Goal: Task Accomplishment & Management: Use online tool/utility

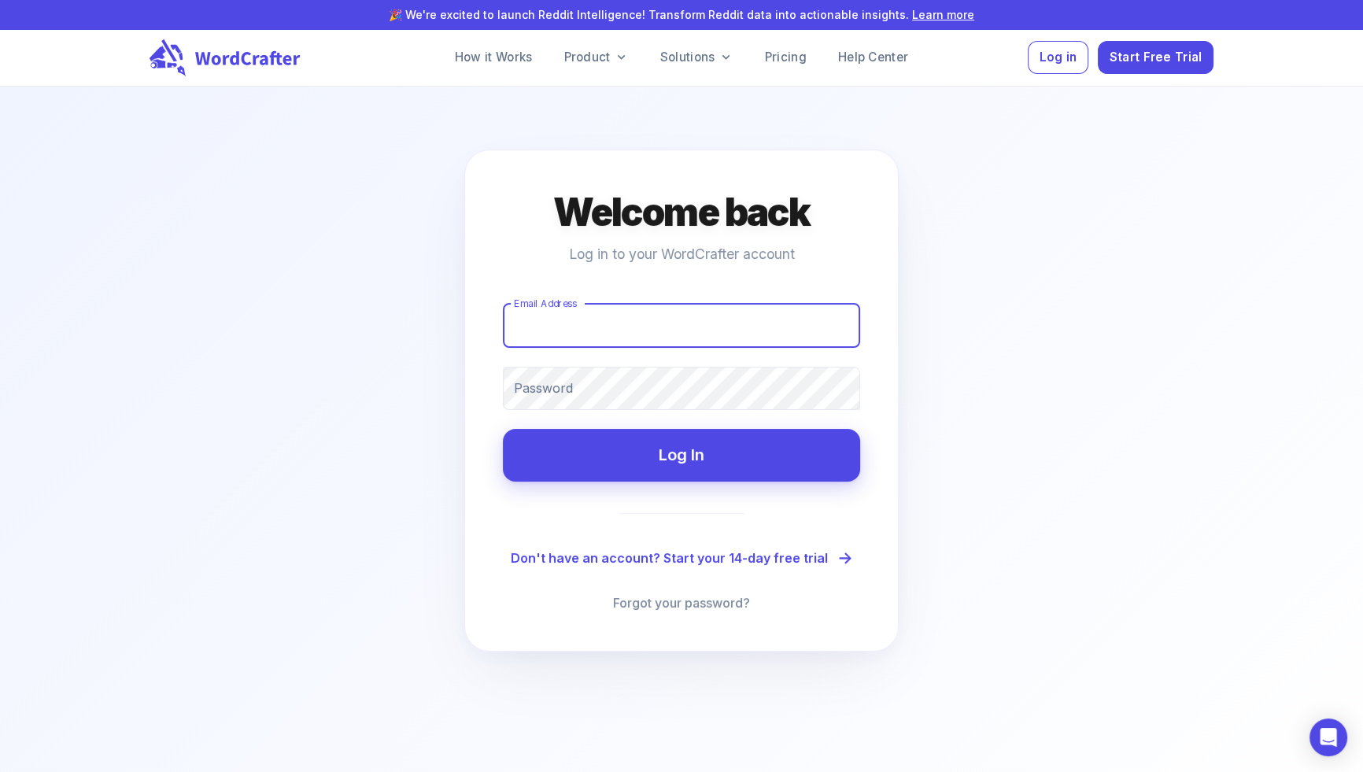
type input "[EMAIL_ADDRESS][DOMAIN_NAME]"
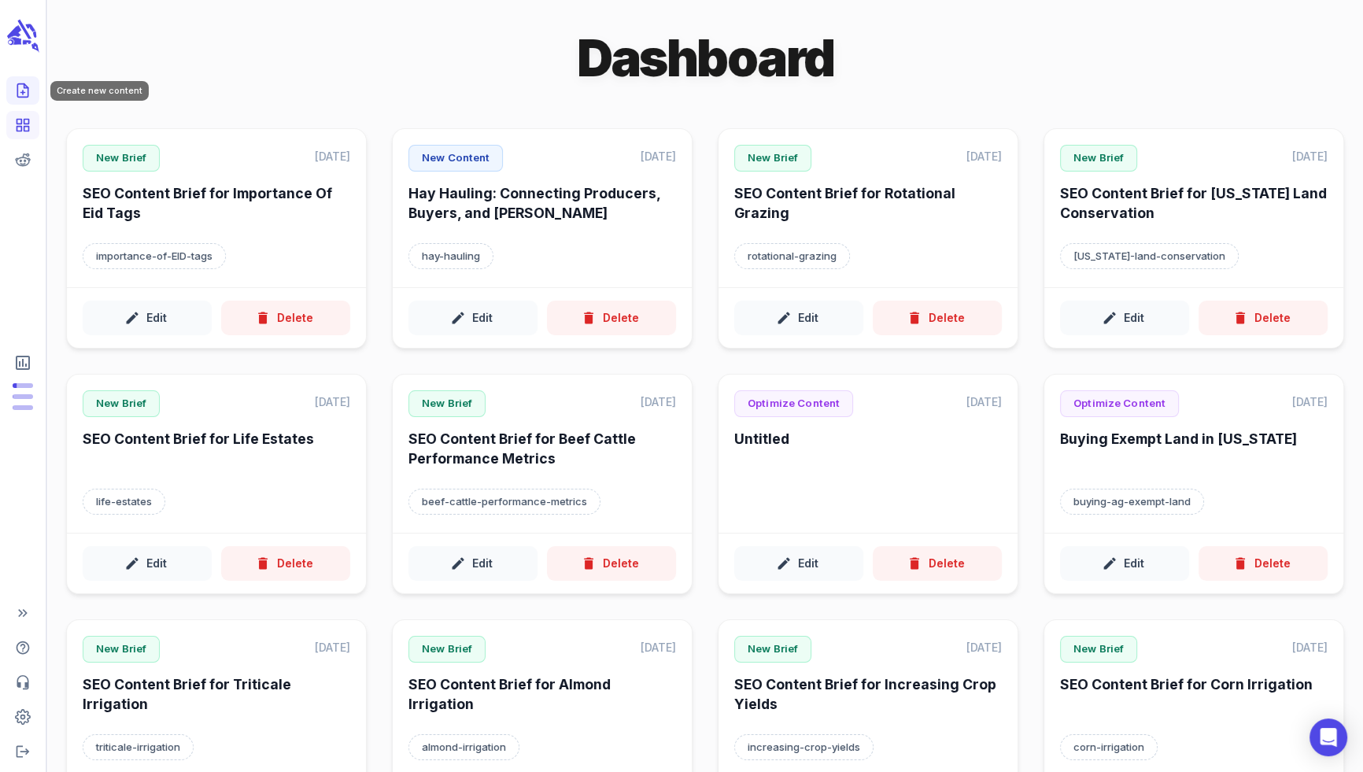
click at [29, 97] on icon "Create new content" at bounding box center [23, 91] width 16 height 16
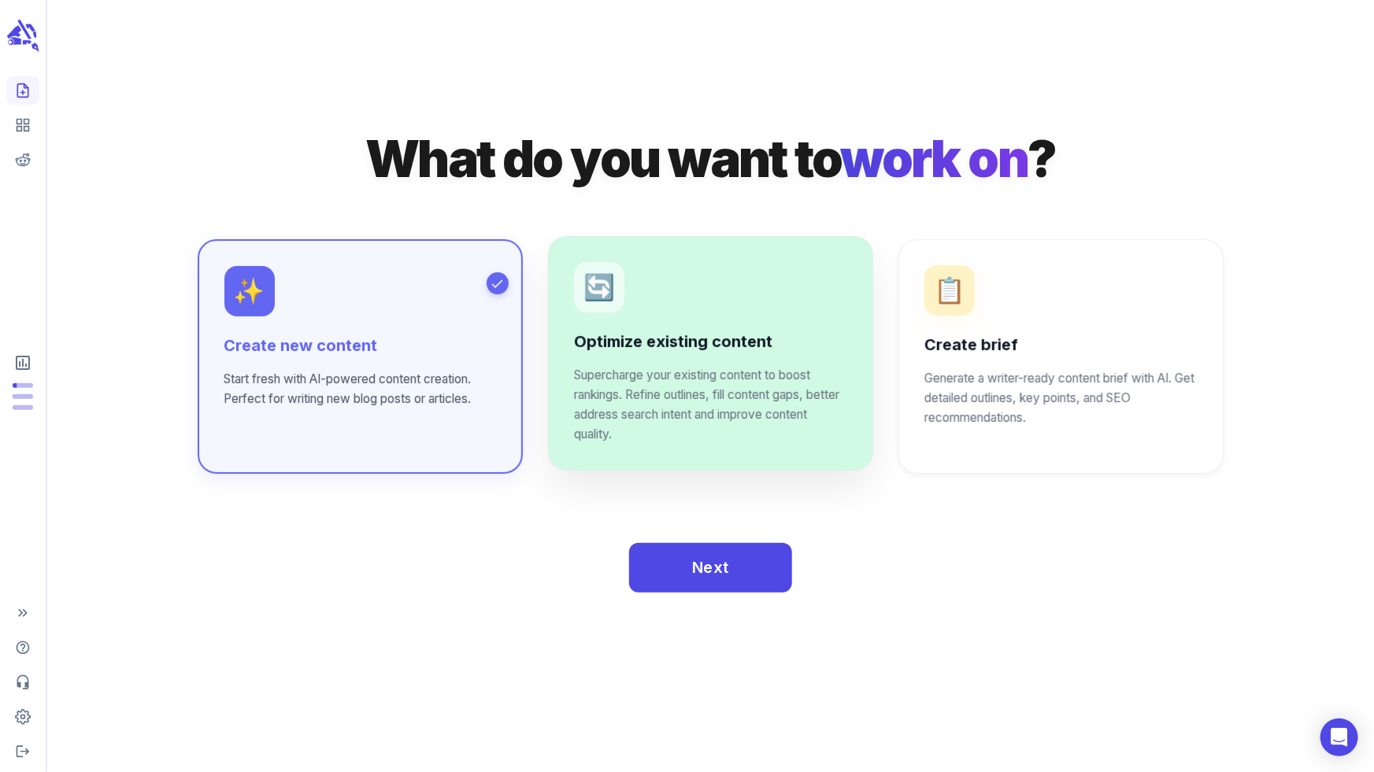
click at [577, 306] on div "🔄" at bounding box center [599, 287] width 50 height 50
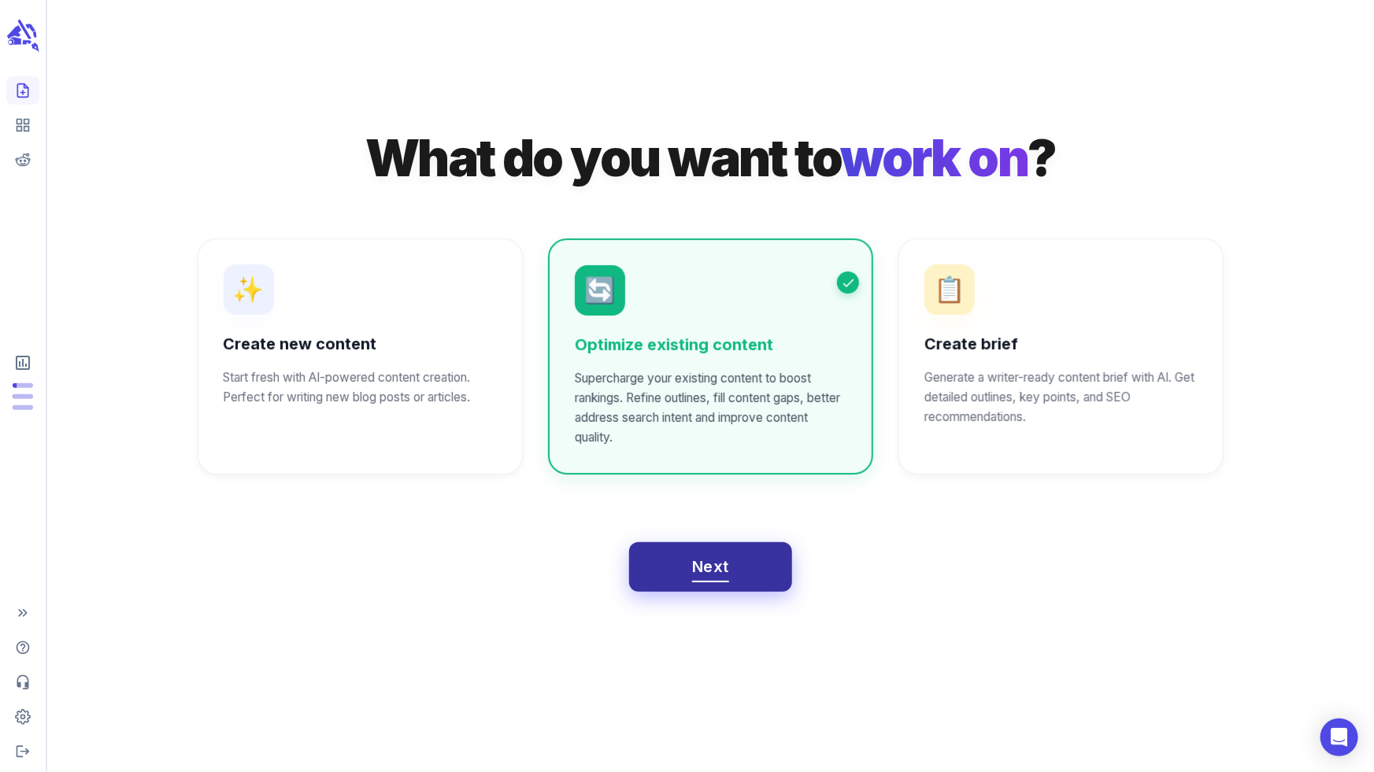
click at [723, 584] on button "Next" at bounding box center [710, 567] width 163 height 50
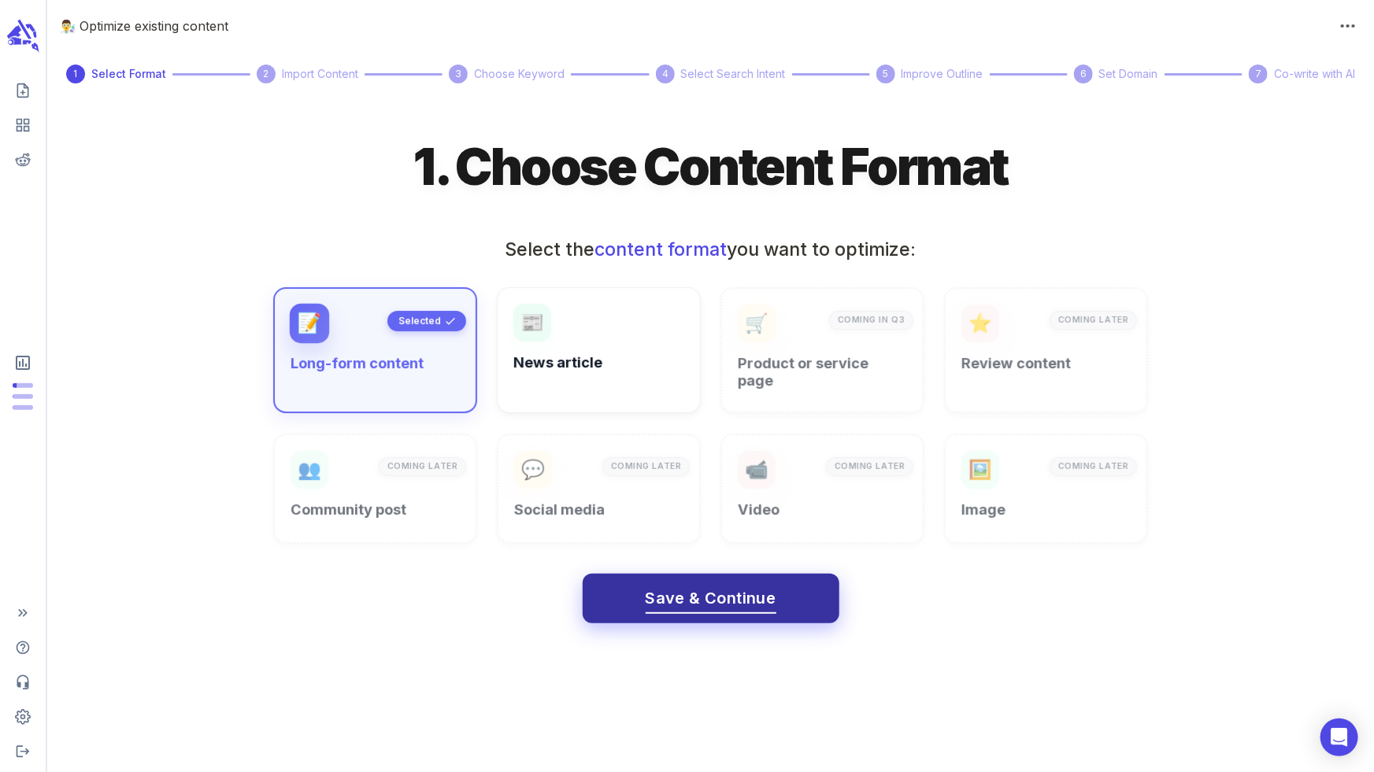
click at [722, 589] on span "Save & Continue" at bounding box center [711, 599] width 131 height 28
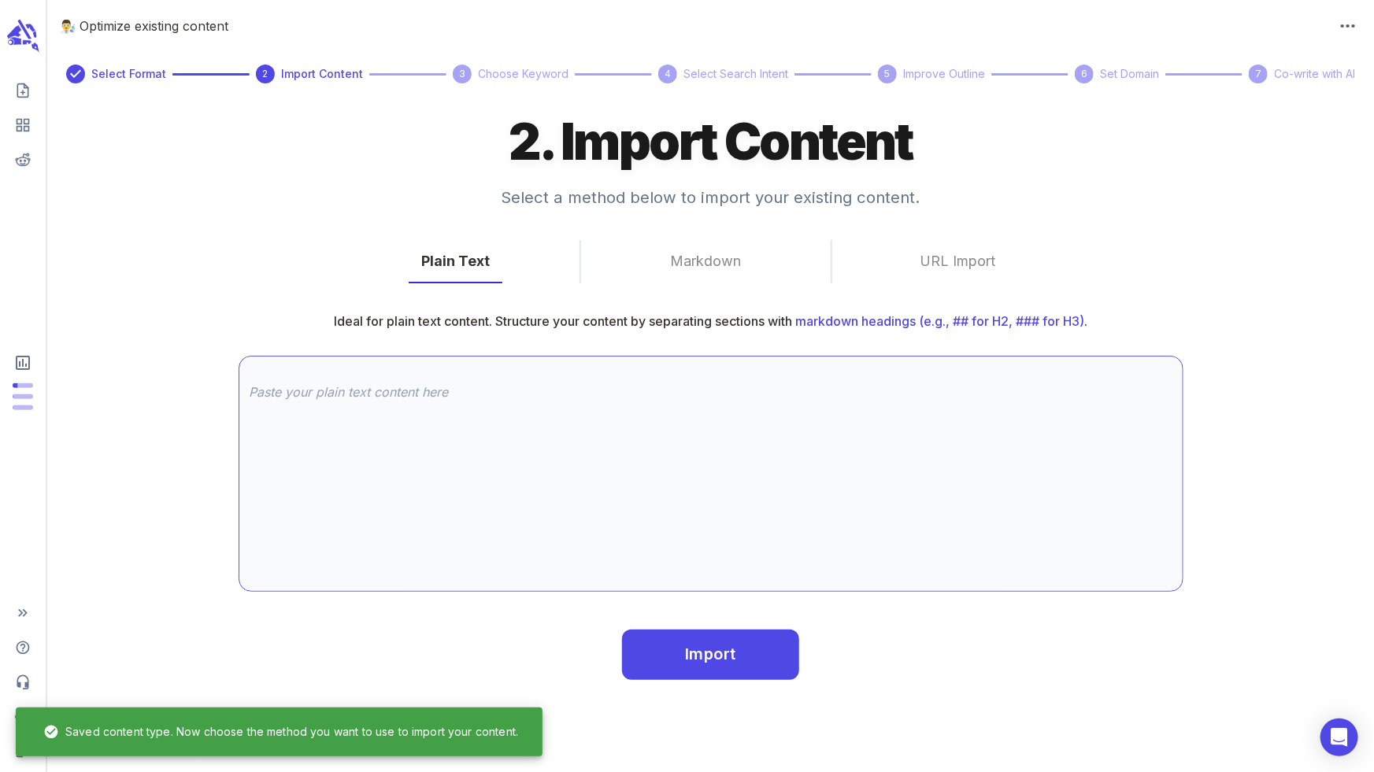
click at [700, 473] on textarea at bounding box center [711, 473] width 923 height 181
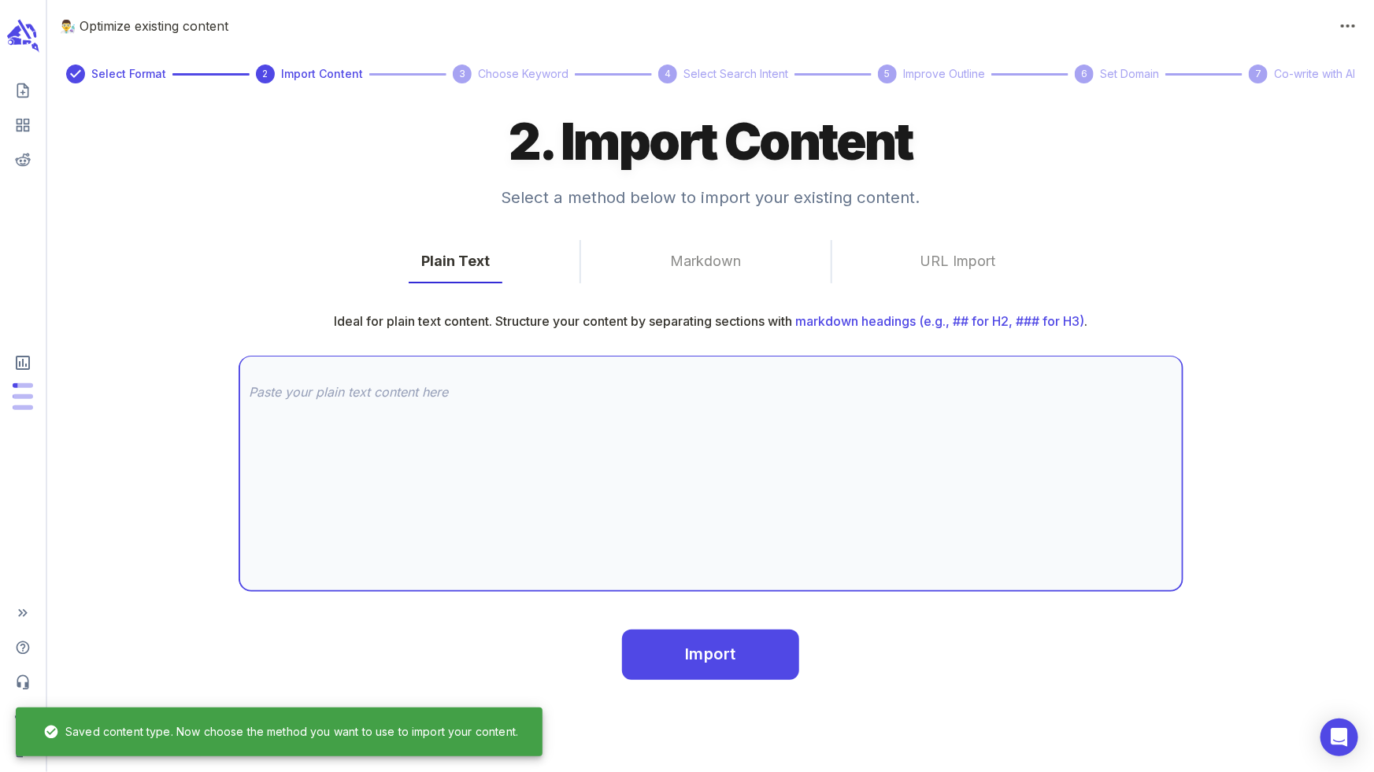
paste textarea "Lor Ipsu Dolor Sit Am Consectetu: Ad Elits Doe Te Inci Utl Etdol Mag Aliquaeni …"
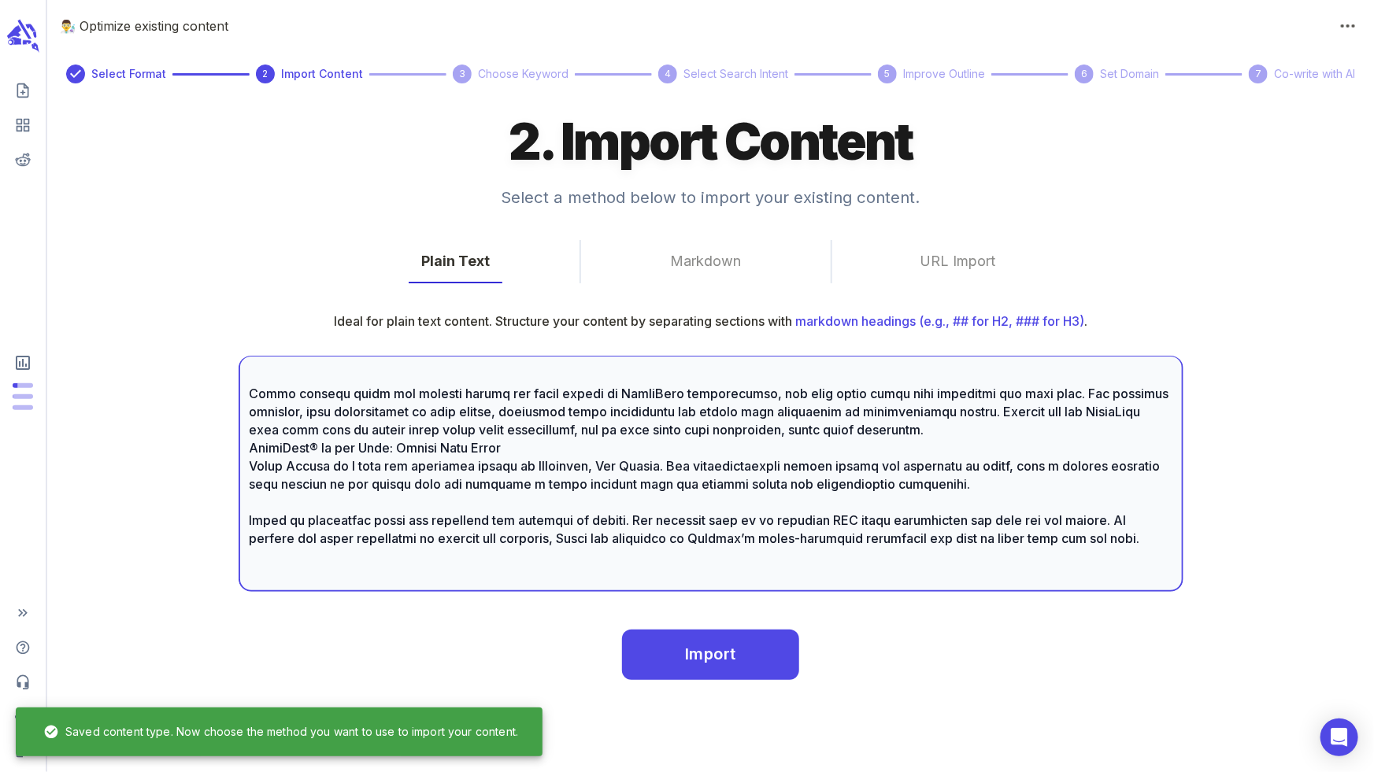
scroll to position [2534, 0]
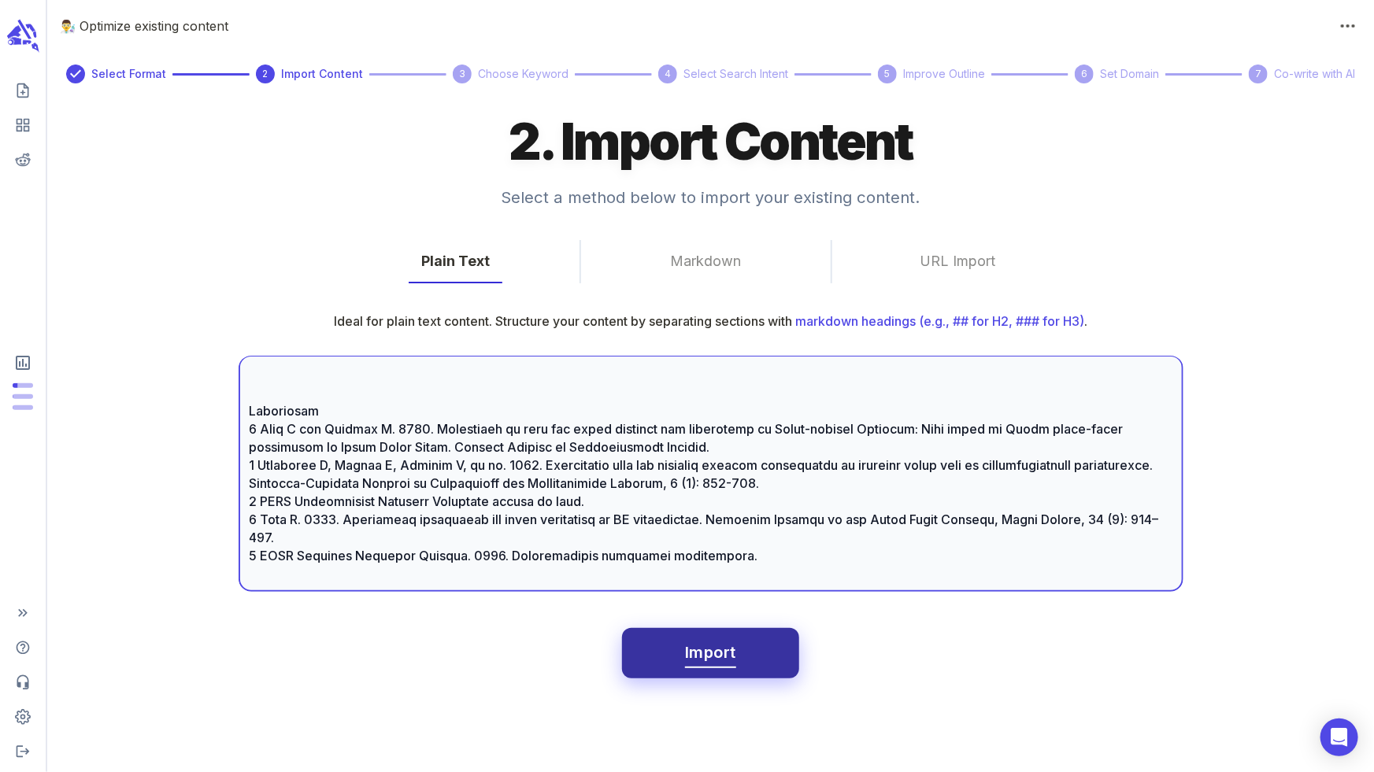
type textarea "Lor Ipsu Dolor Sit Am Consectetu: Ad Elits Doe Te Inci Utl Etdol Mag Aliquaeni …"
click at [691, 666] on span "Import" at bounding box center [710, 653] width 50 height 28
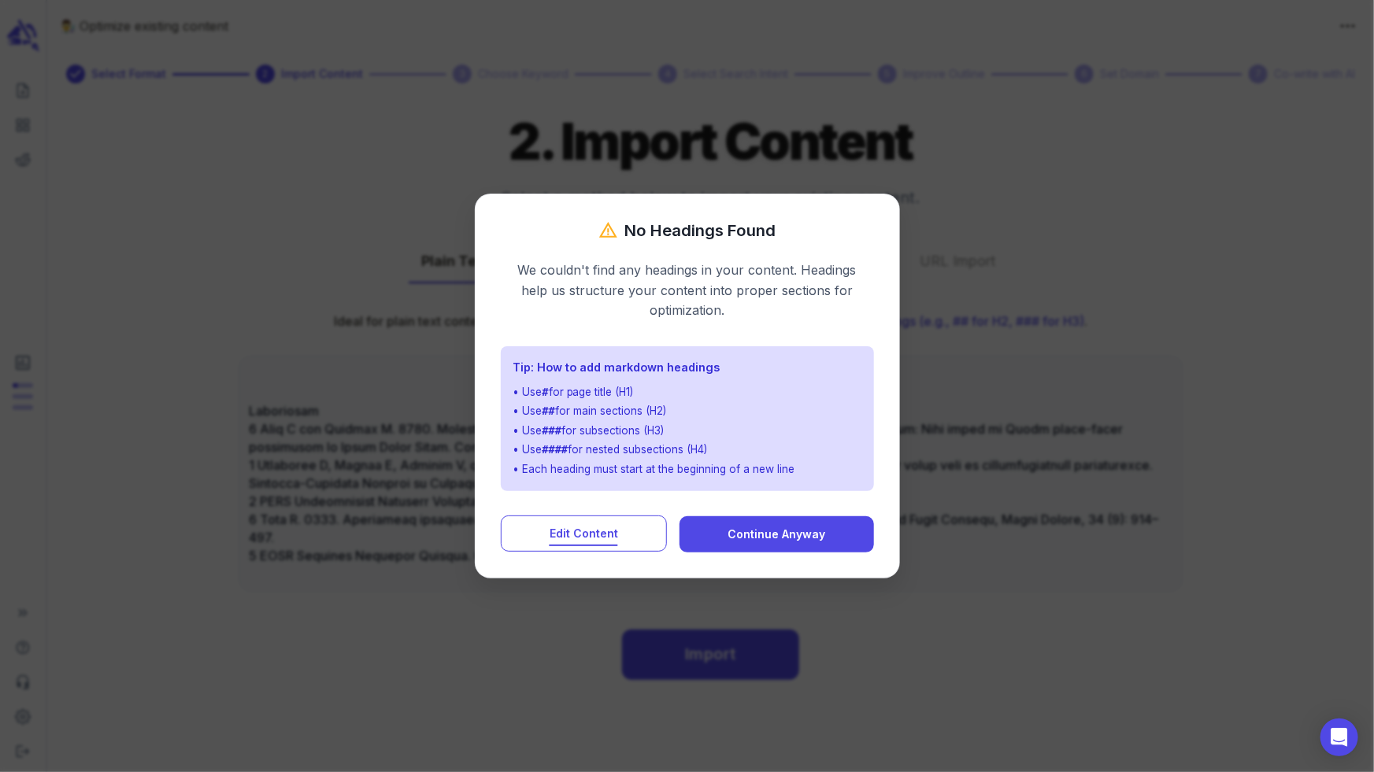
click at [579, 544] on button "Edit Content" at bounding box center [584, 534] width 167 height 36
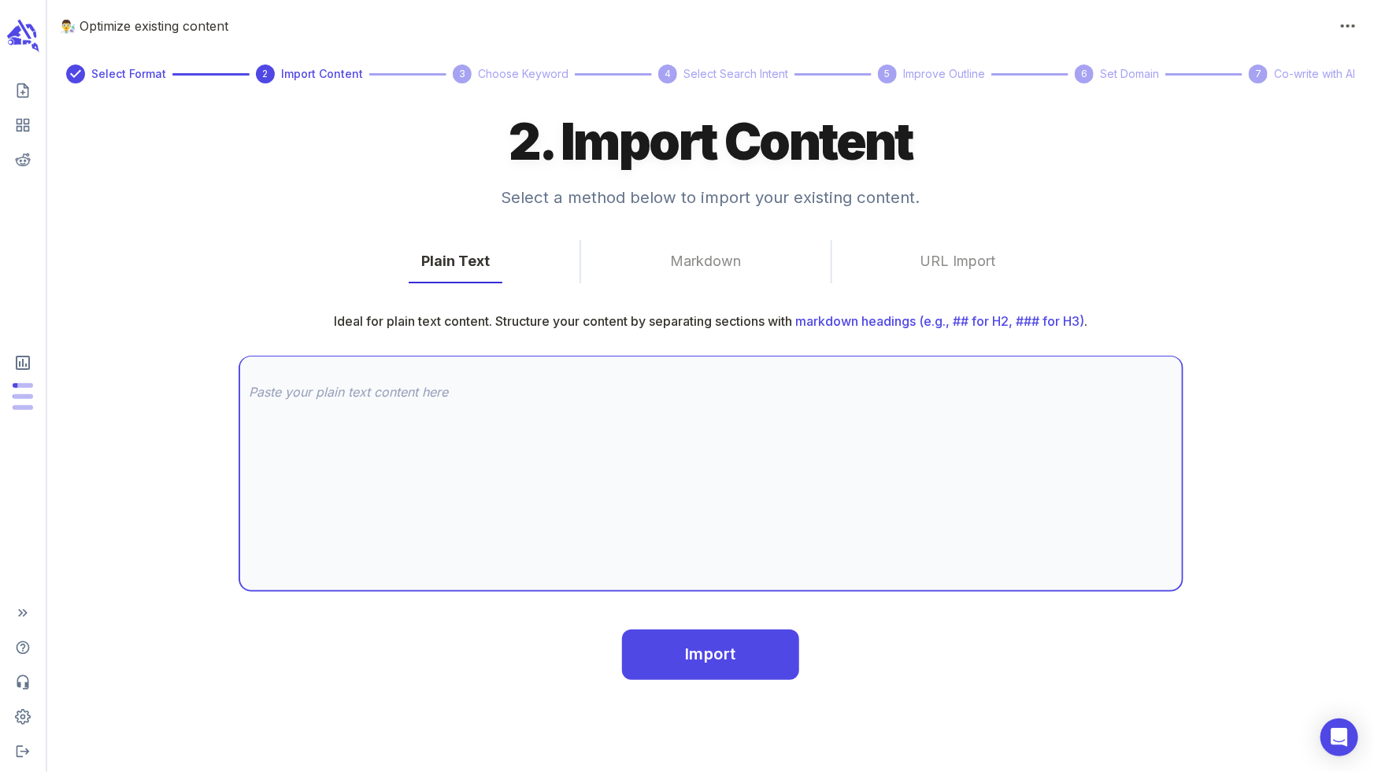
scroll to position [0, 0]
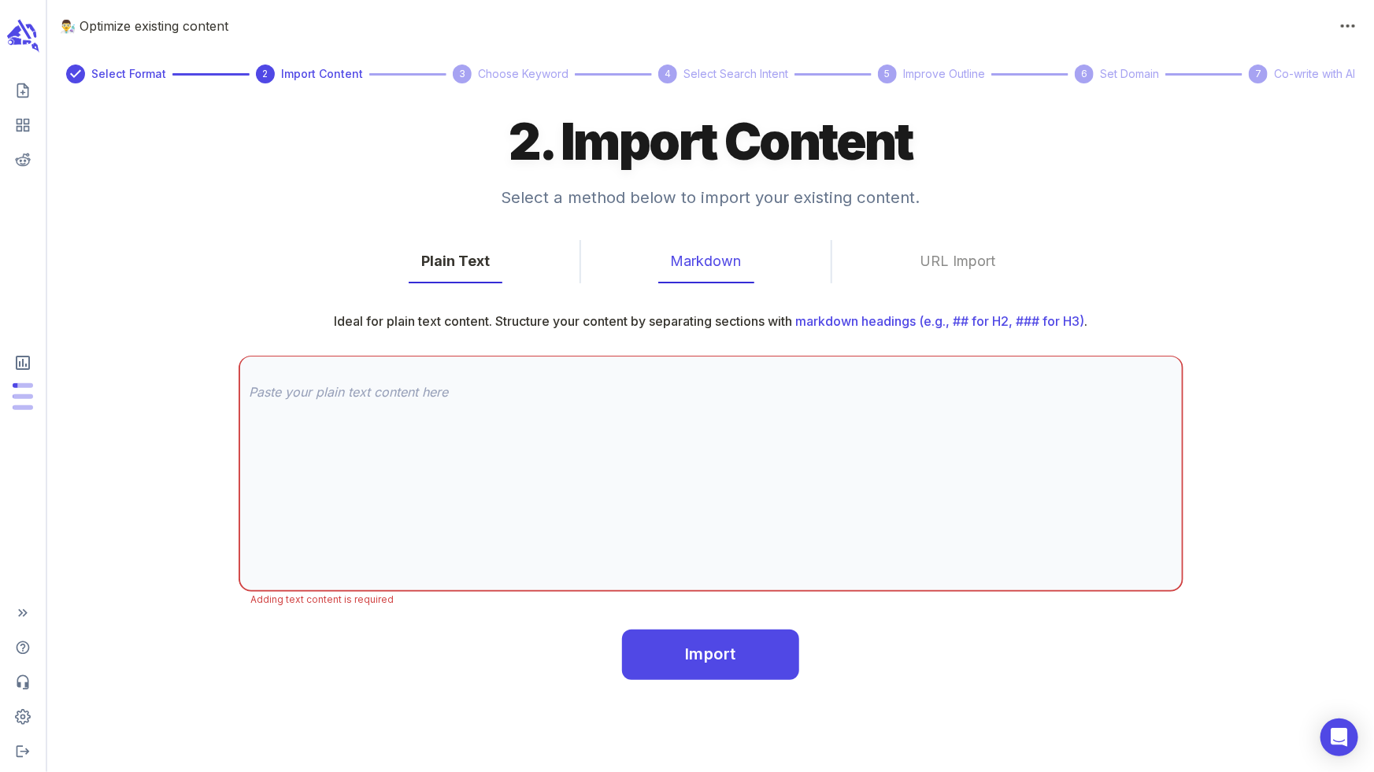
click at [701, 250] on button "Markdown" at bounding box center [706, 261] width 96 height 43
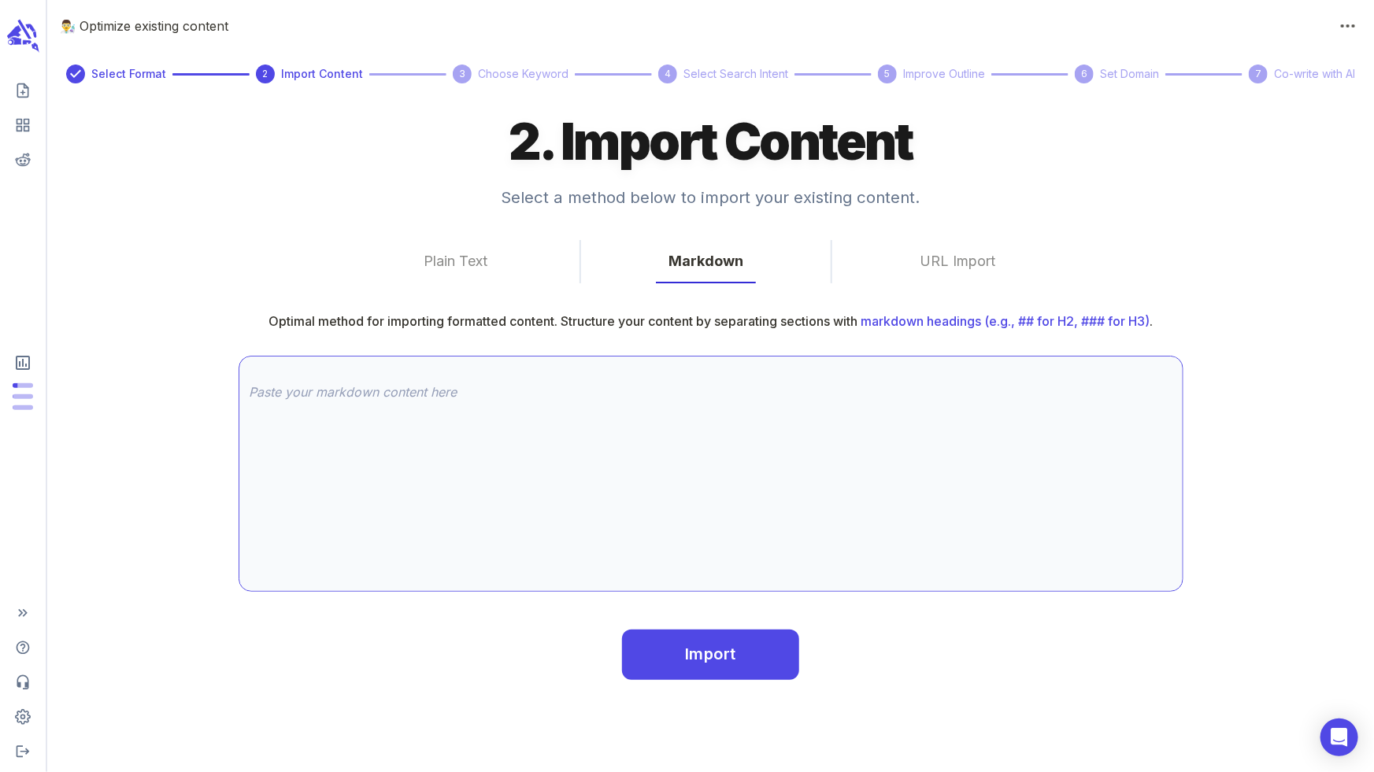
click at [600, 490] on textarea at bounding box center [711, 473] width 923 height 181
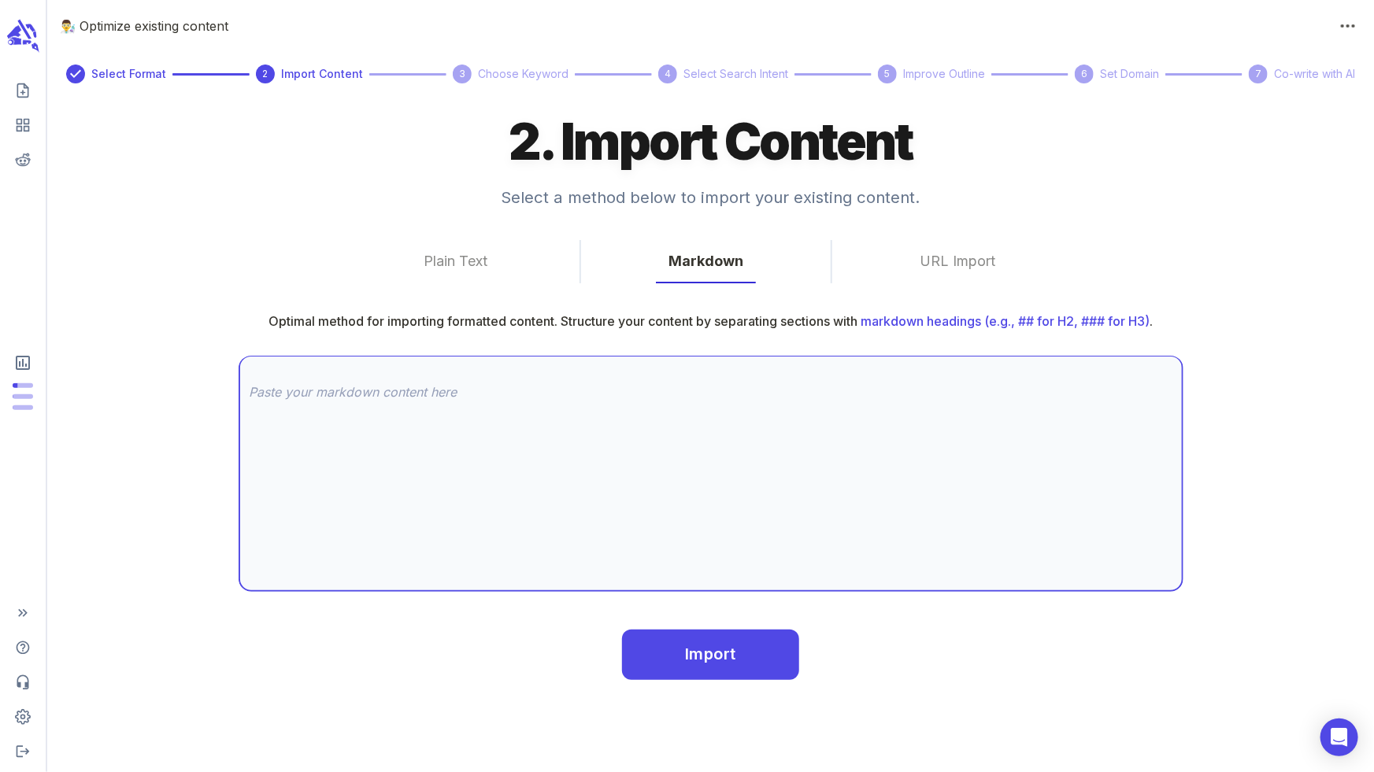
paste textarea "Lor Ipsu Dolor Sit Am Consectetu: Ad Elits Doe Te Inci Utl Etdol Mag Aliquaeni …"
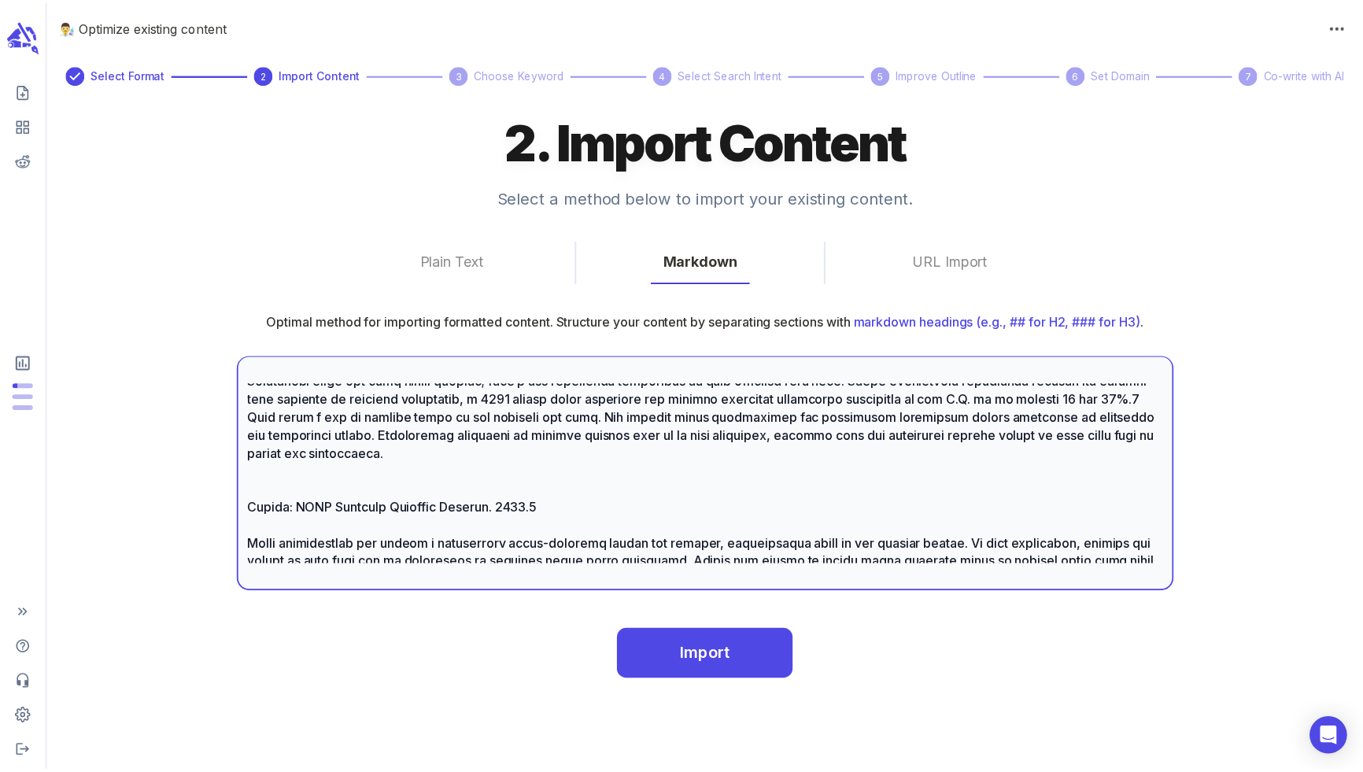
scroll to position [1360, 0]
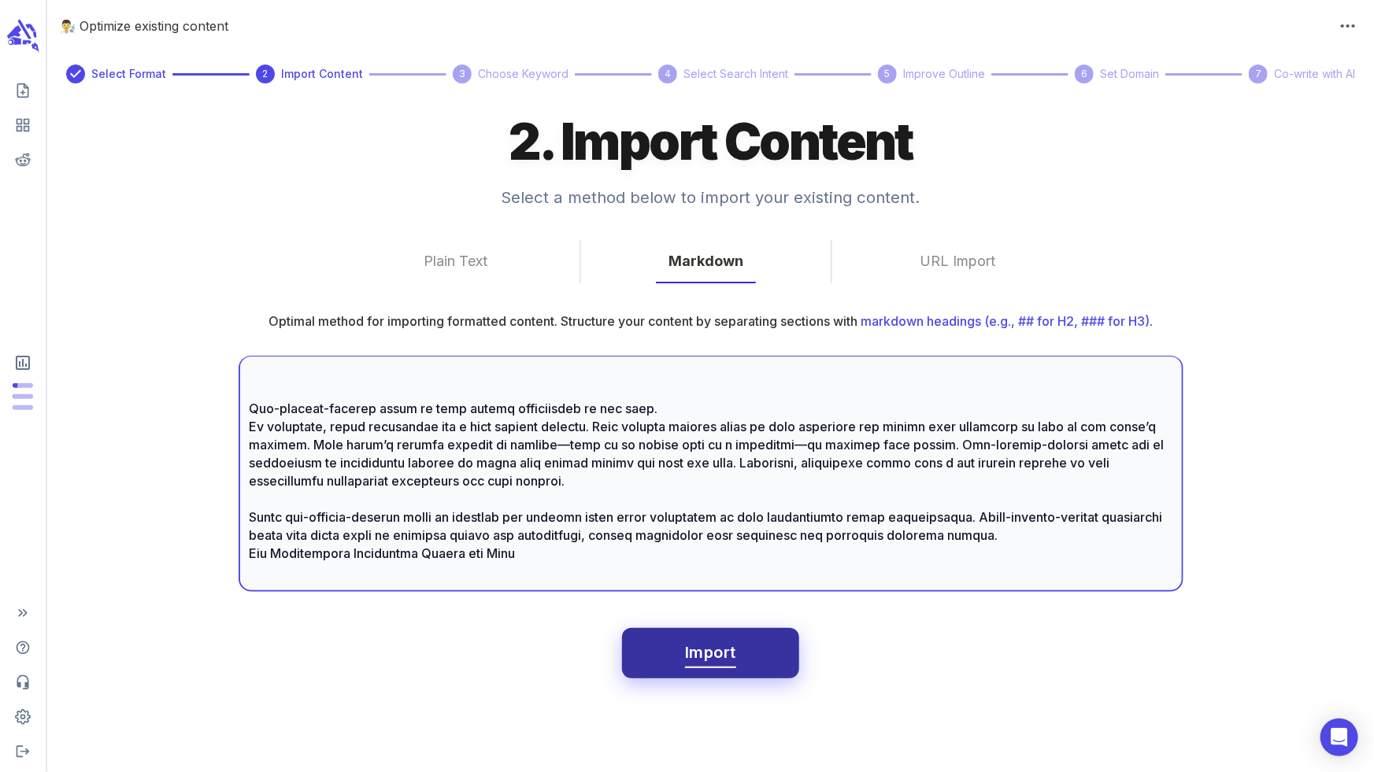
type textarea "Lor Ipsu Dolor Sit Am Consectetu: Ad Elits Doe Te Inci Utl Etdol Mag Aliquaeni …"
click at [671, 655] on button "Import" at bounding box center [710, 653] width 176 height 50
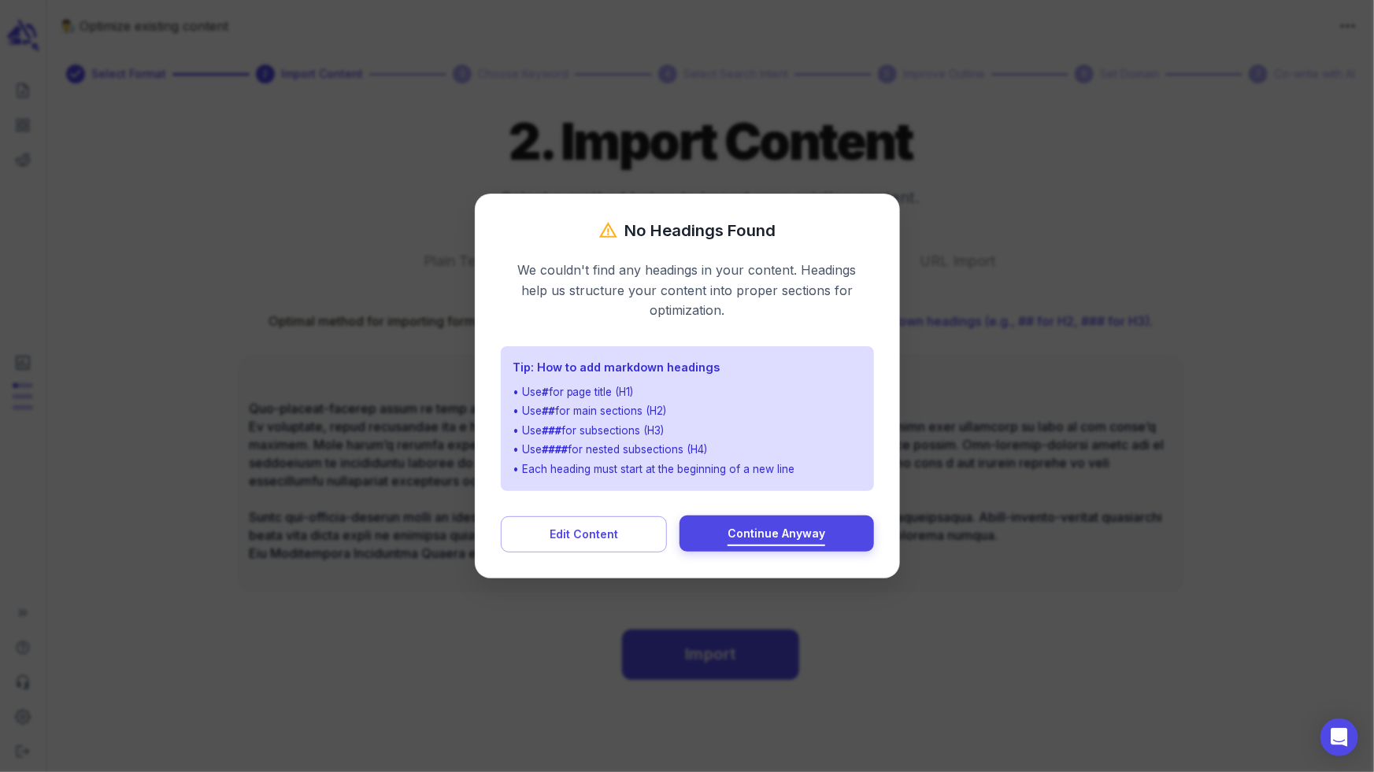
click at [697, 543] on button "Continue Anyway" at bounding box center [776, 534] width 194 height 36
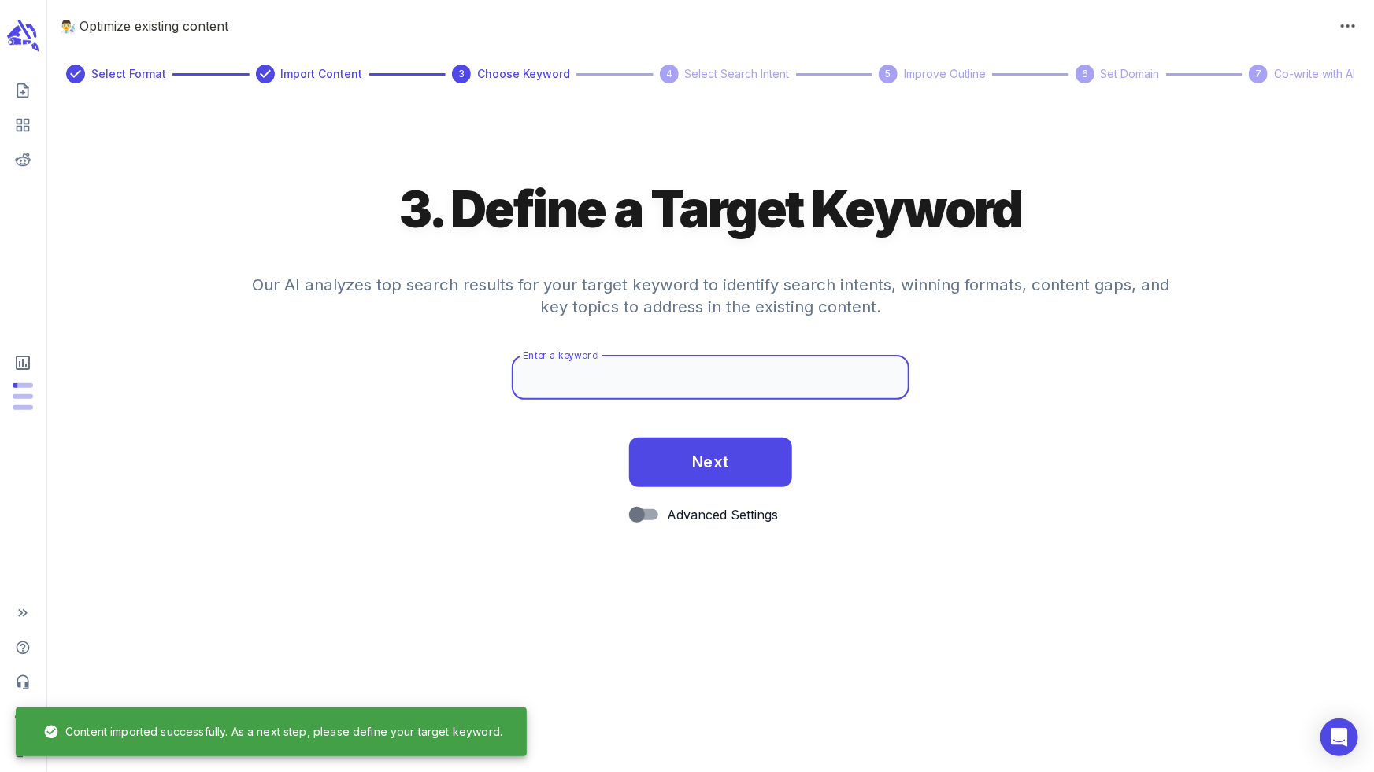
click at [695, 376] on input "Enter a keyword" at bounding box center [711, 378] width 398 height 44
click at [731, 390] on input "Enter a keyword" at bounding box center [711, 378] width 398 height 44
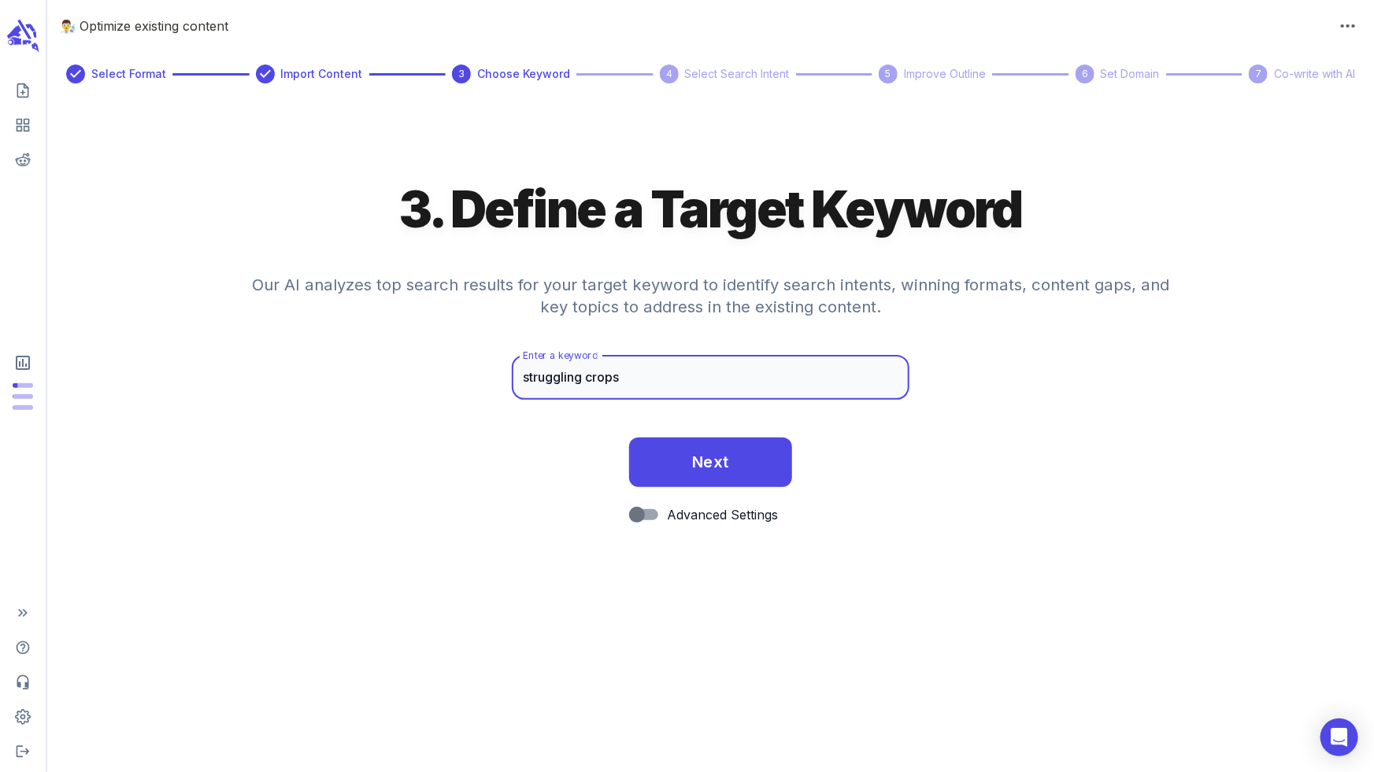
type input "struggling crops"
click at [629, 438] on button "Next" at bounding box center [710, 463] width 163 height 50
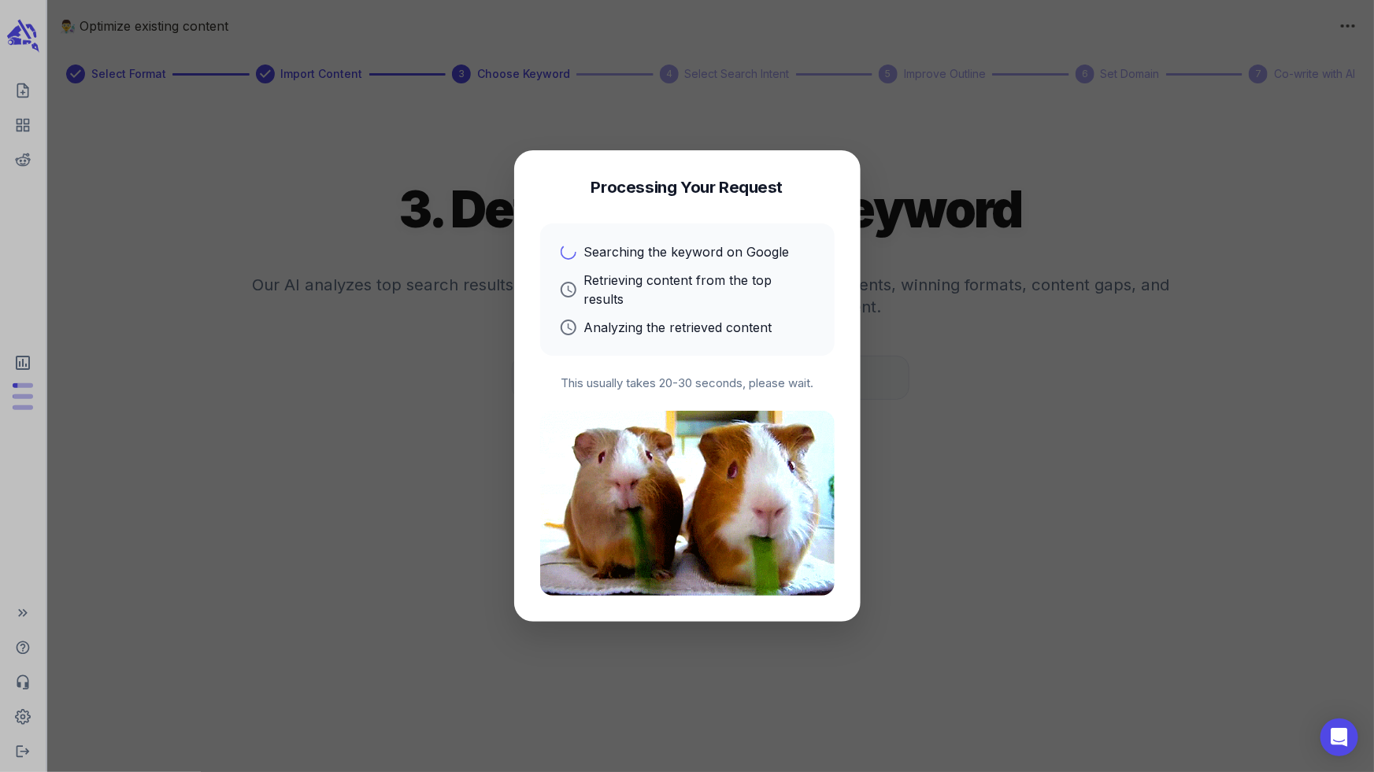
click at [1326, 771] on nordpass-portal at bounding box center [687, 772] width 1374 height 0
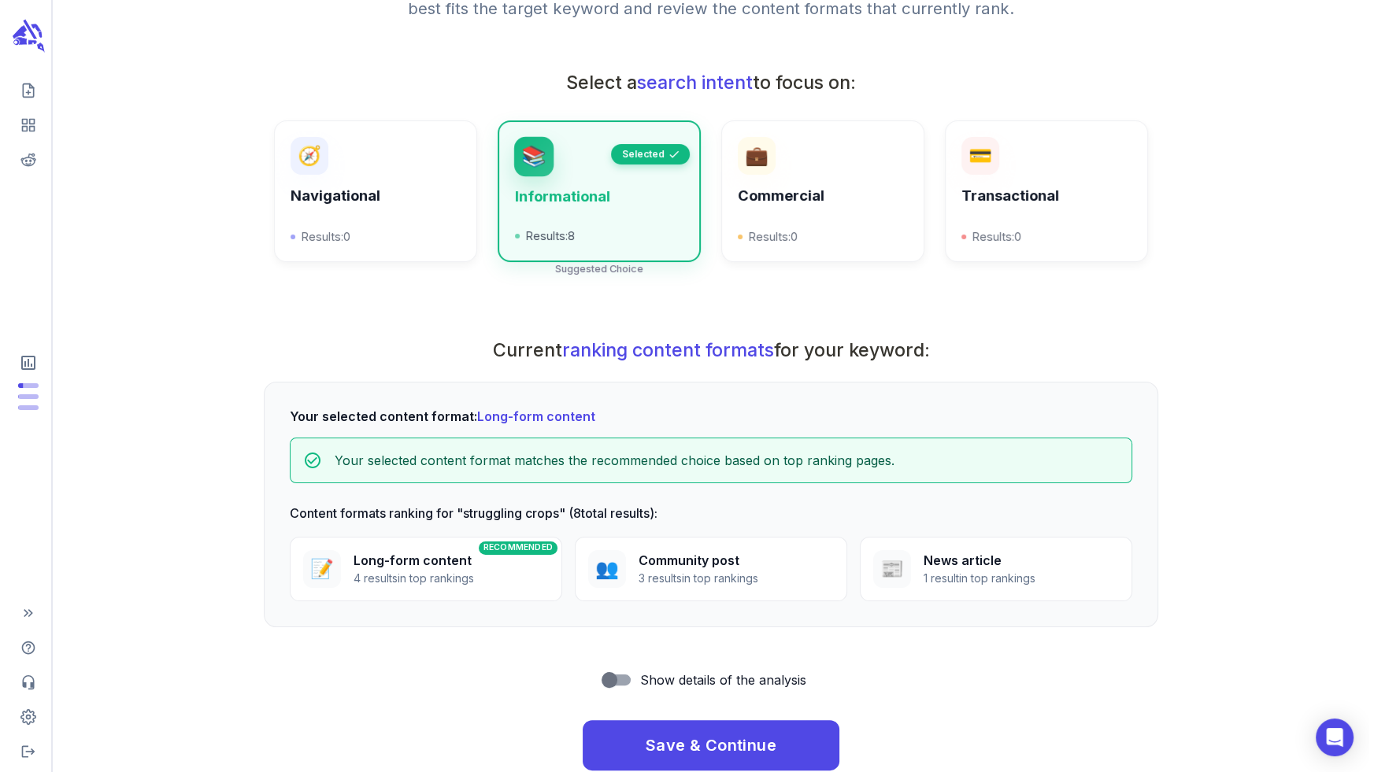
scroll to position [290, 0]
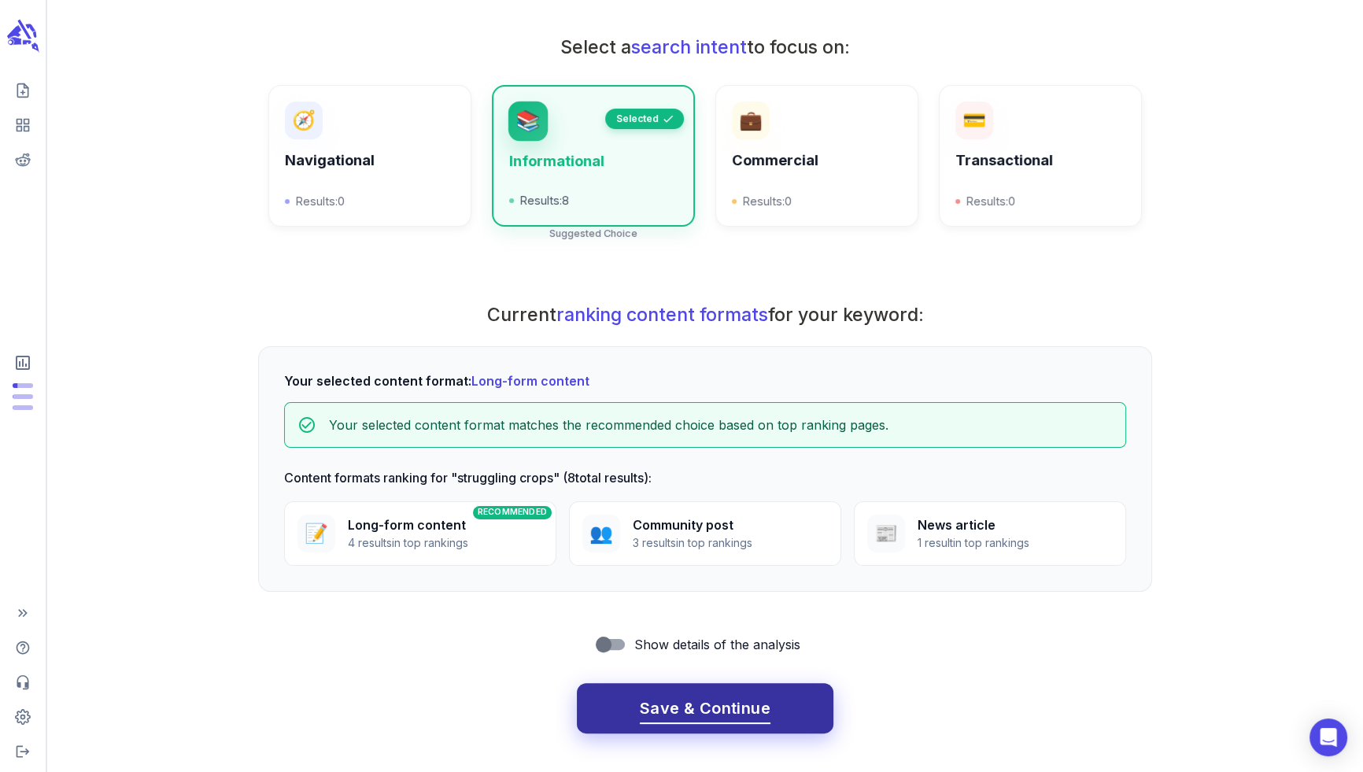
click at [668, 684] on button "Save & Continue" at bounding box center [705, 708] width 257 height 50
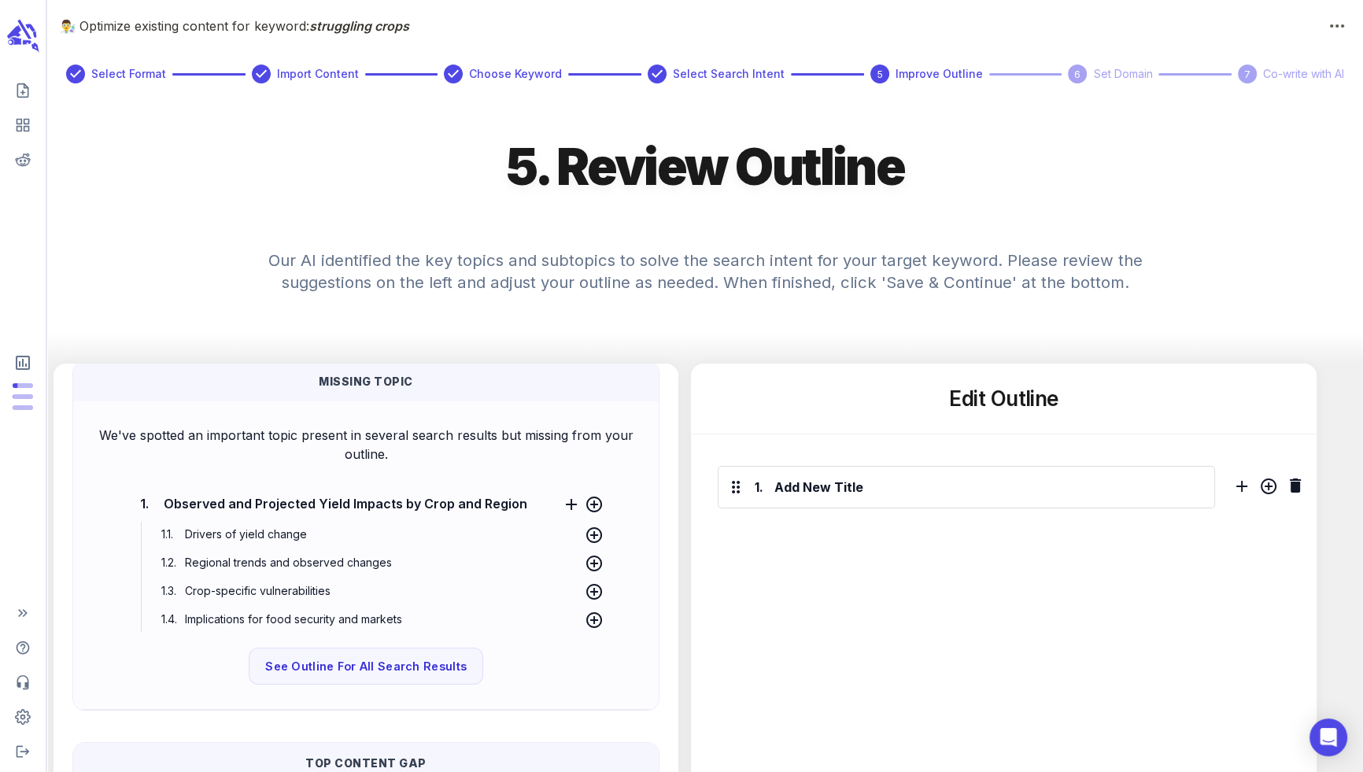
scroll to position [464, 0]
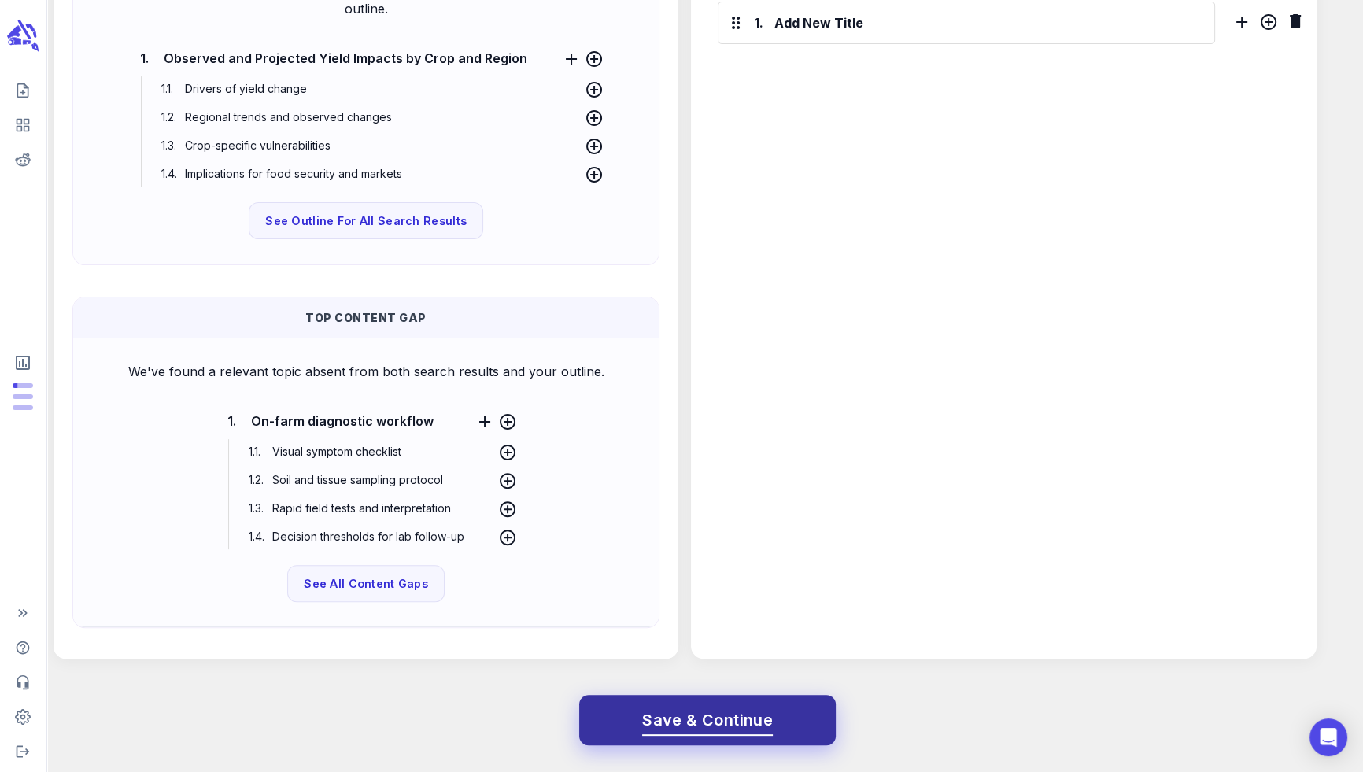
click at [731, 723] on span "Save & Continue" at bounding box center [707, 721] width 131 height 28
